Goal: Navigation & Orientation: Find specific page/section

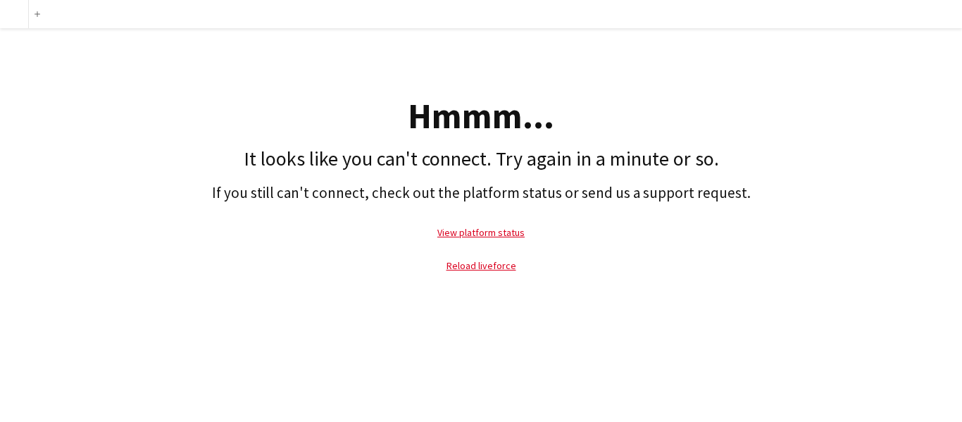
click at [776, 102] on div "Hmmm..." at bounding box center [481, 116] width 948 height 35
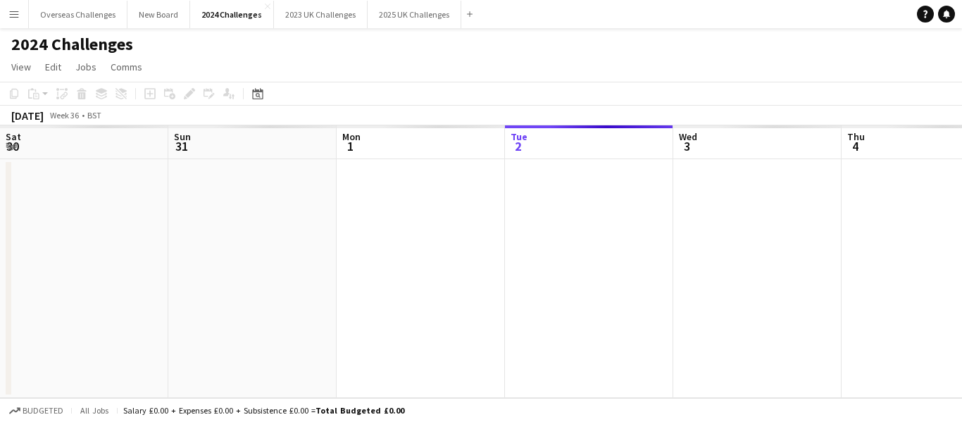
scroll to position [0, 337]
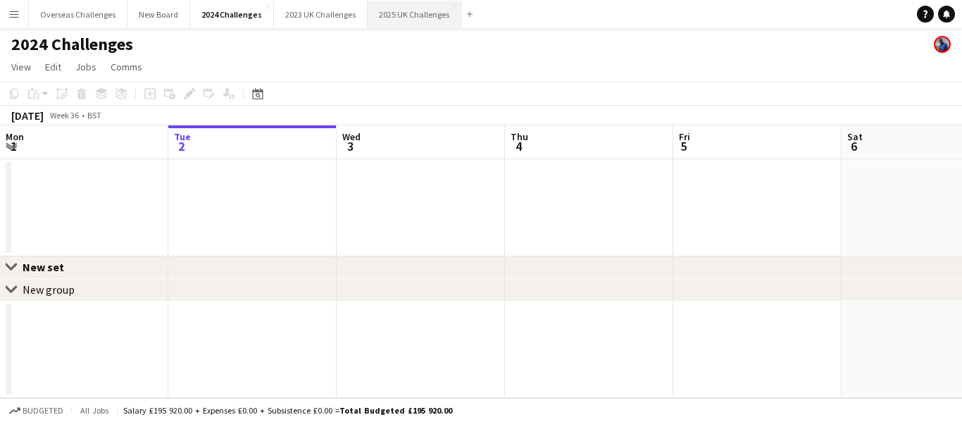
click at [405, 16] on button "2025 UK Challenges Close" at bounding box center [414, 14] width 94 height 27
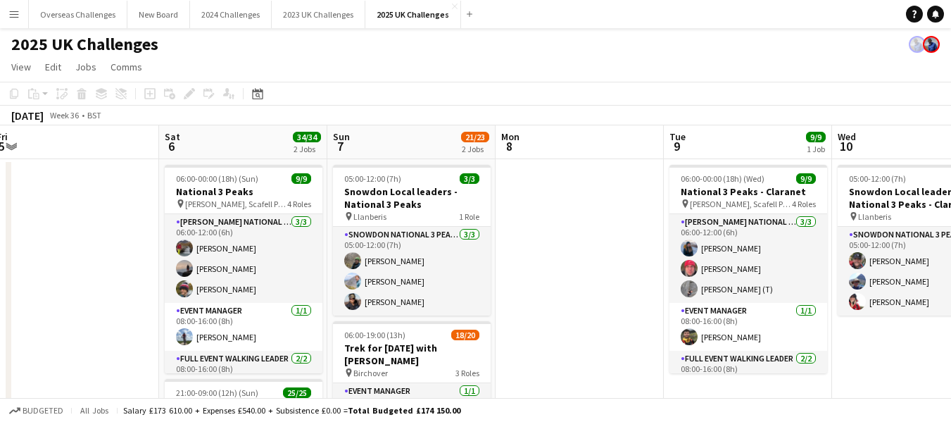
scroll to position [0, 344]
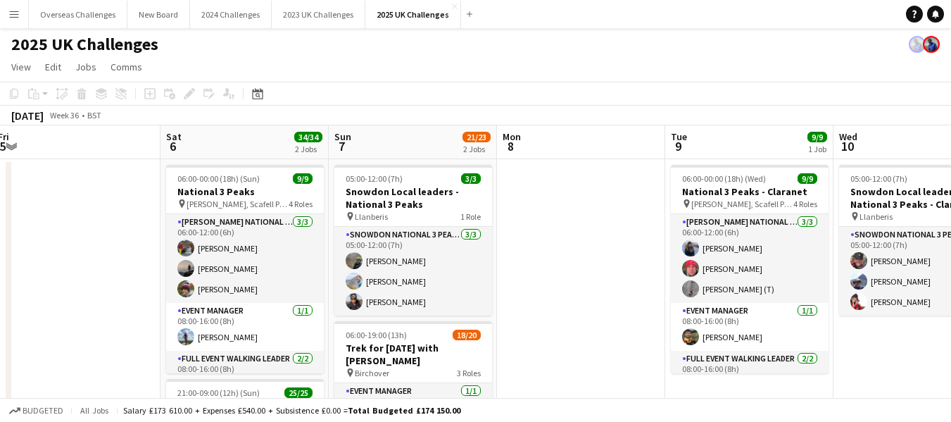
drag, startPoint x: 752, startPoint y: 259, endPoint x: 71, endPoint y: 279, distance: 681.1
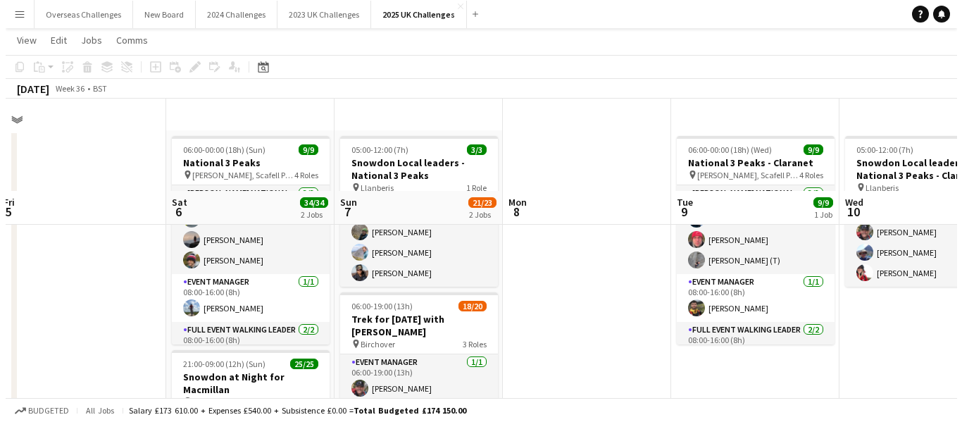
scroll to position [0, 0]
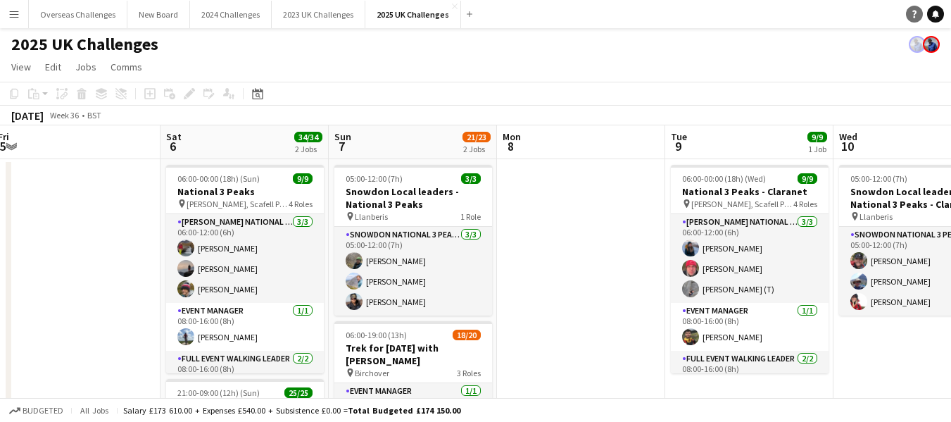
click at [932, 13] on icon "Notifications" at bounding box center [935, 14] width 8 height 8
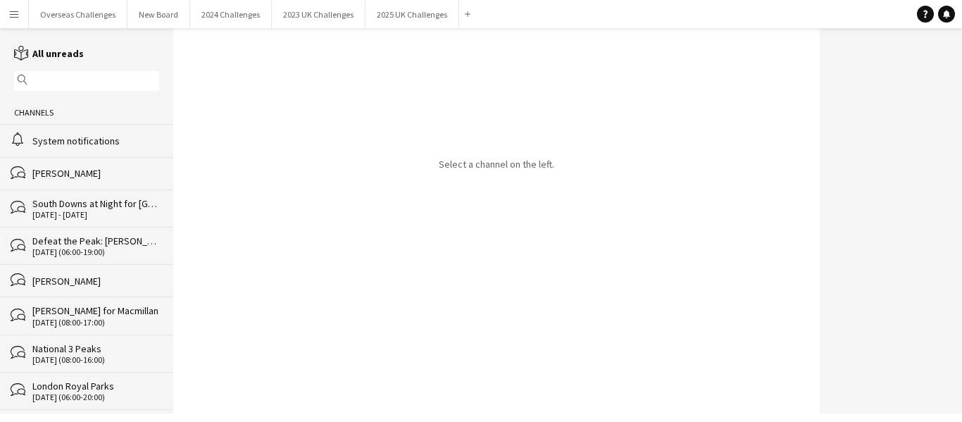
click at [109, 138] on div "System notifications" at bounding box center [95, 140] width 127 height 13
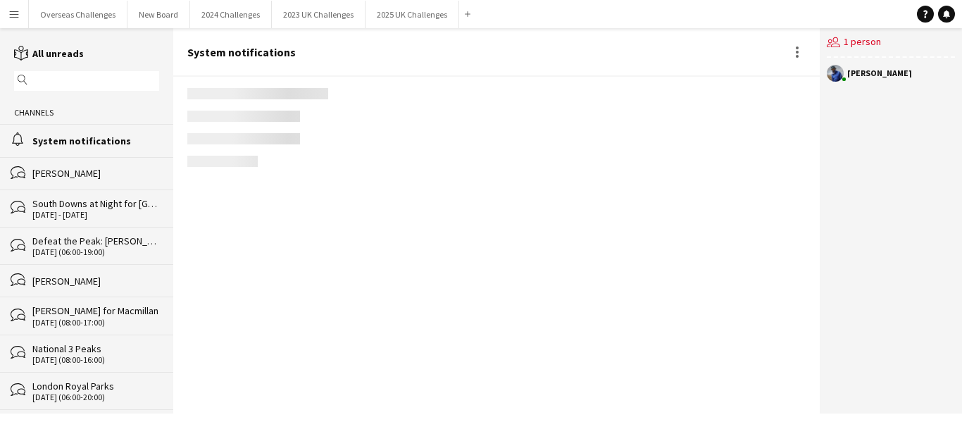
scroll to position [2178, 0]
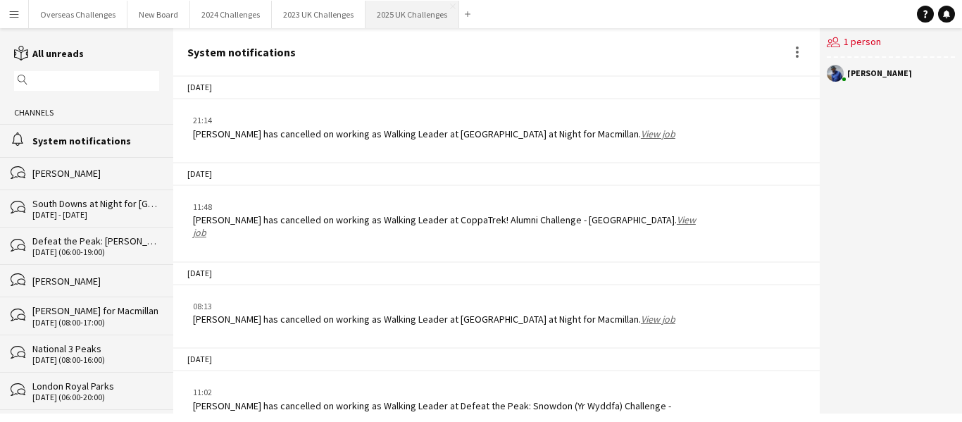
click at [417, 9] on button "2025 UK Challenges Close" at bounding box center [412, 14] width 94 height 27
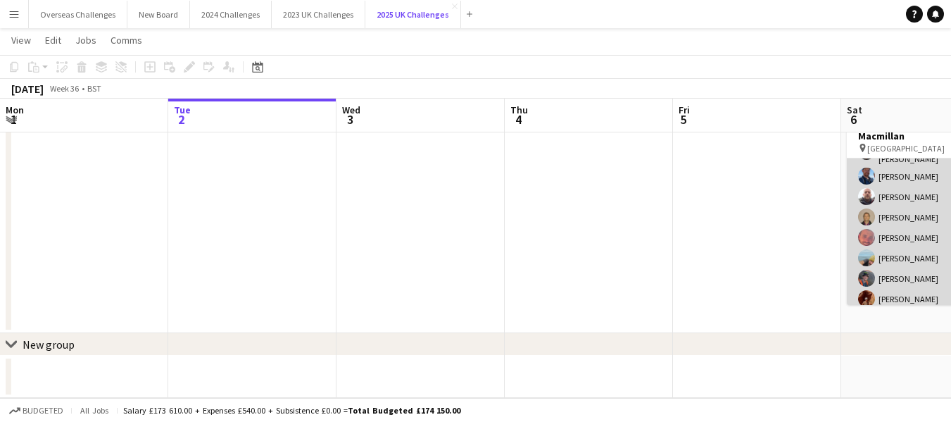
scroll to position [446, 0]
